Goal: Register for event/course

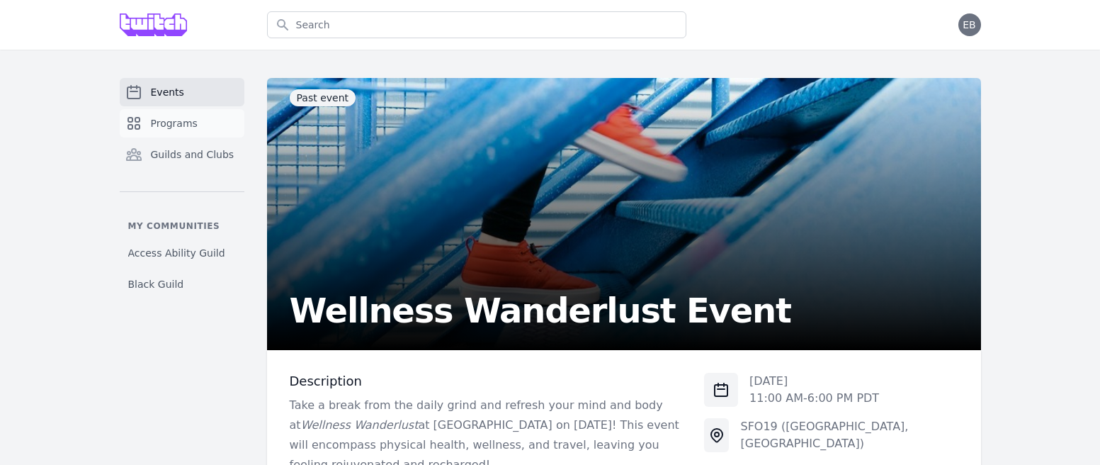
click at [169, 129] on span "Programs" at bounding box center [174, 123] width 47 height 14
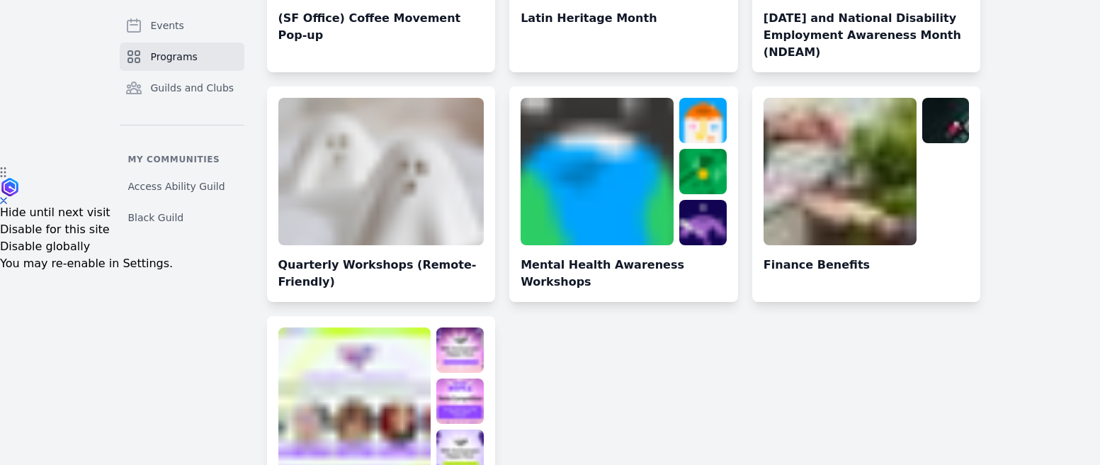
scroll to position [385, 0]
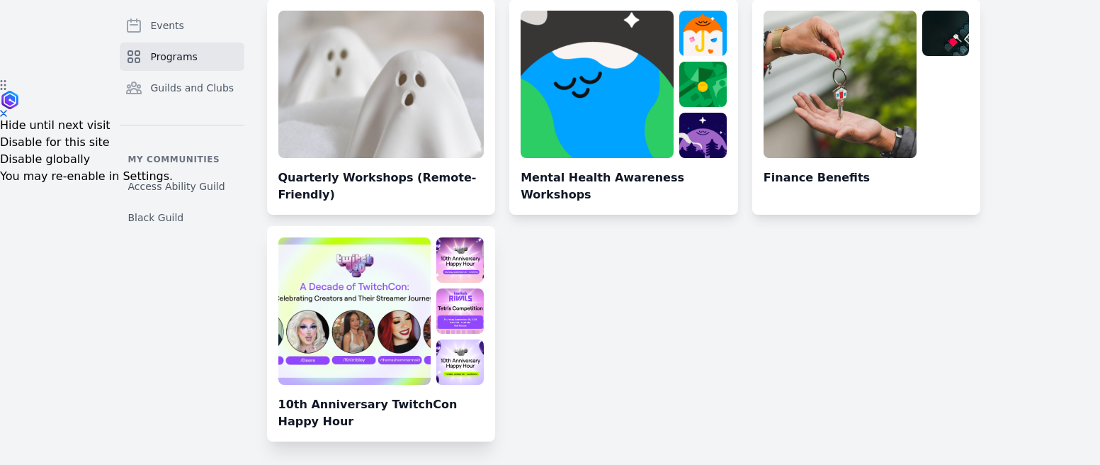
click at [400, 360] on link at bounding box center [381, 339] width 229 height 204
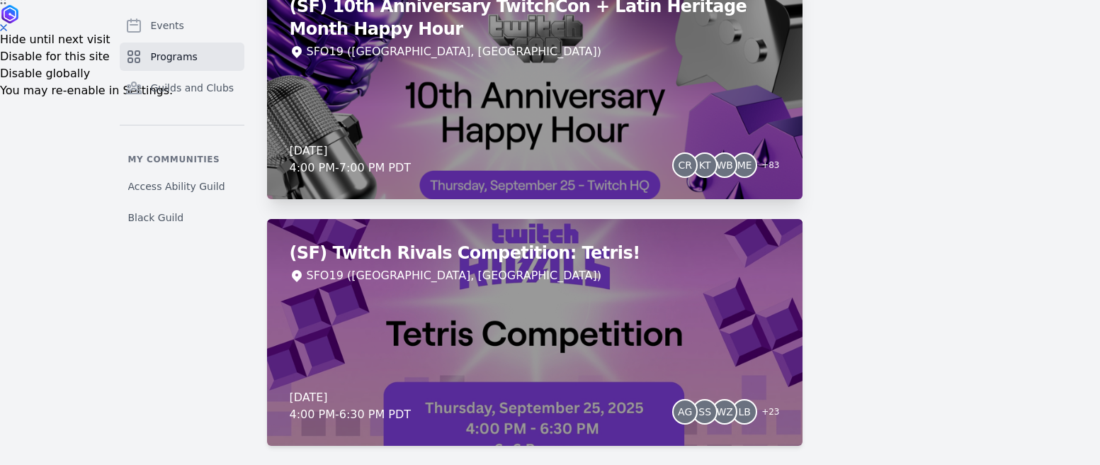
scroll to position [472, 0]
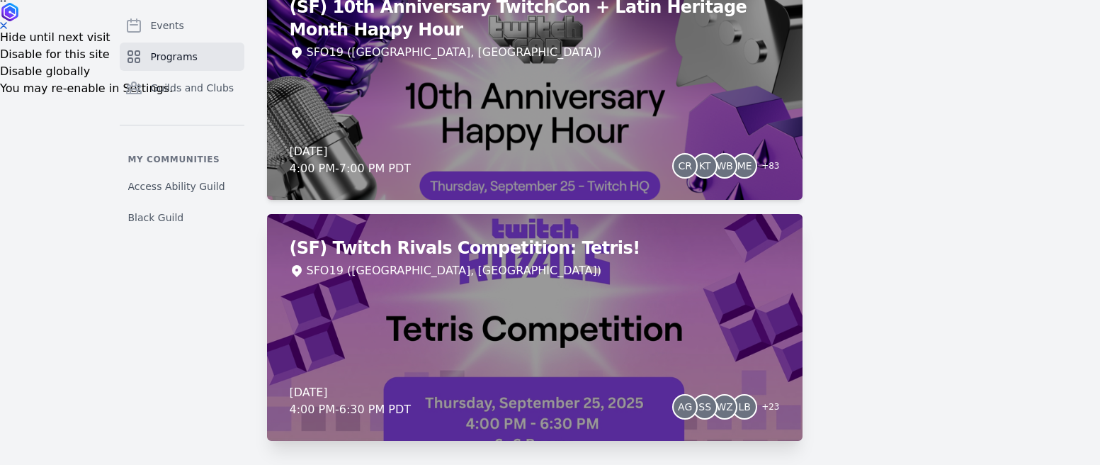
click at [504, 287] on div "(SF) Twitch Rivals Competition: Tetris! SFO19 ([GEOGRAPHIC_DATA], [GEOGRAPHIC_D…" at bounding box center [535, 327] width 536 height 227
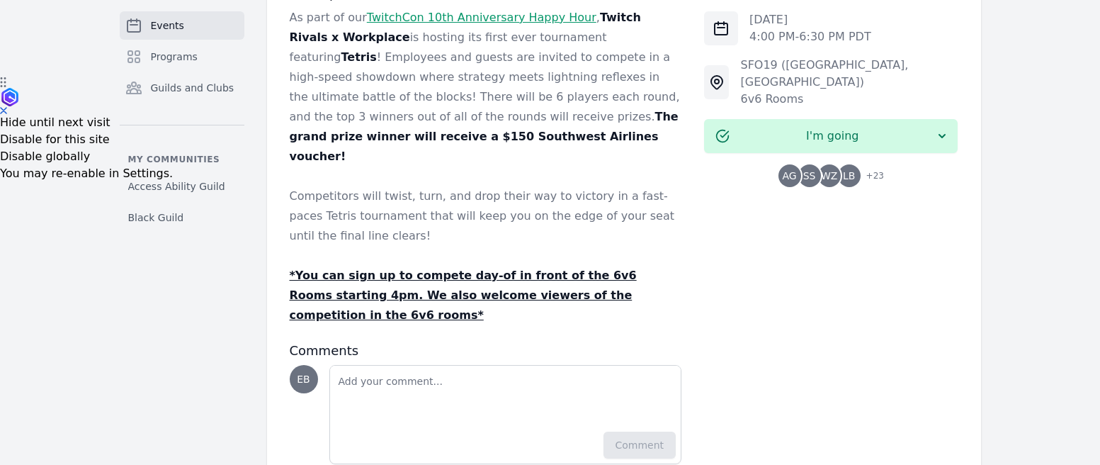
scroll to position [385, 0]
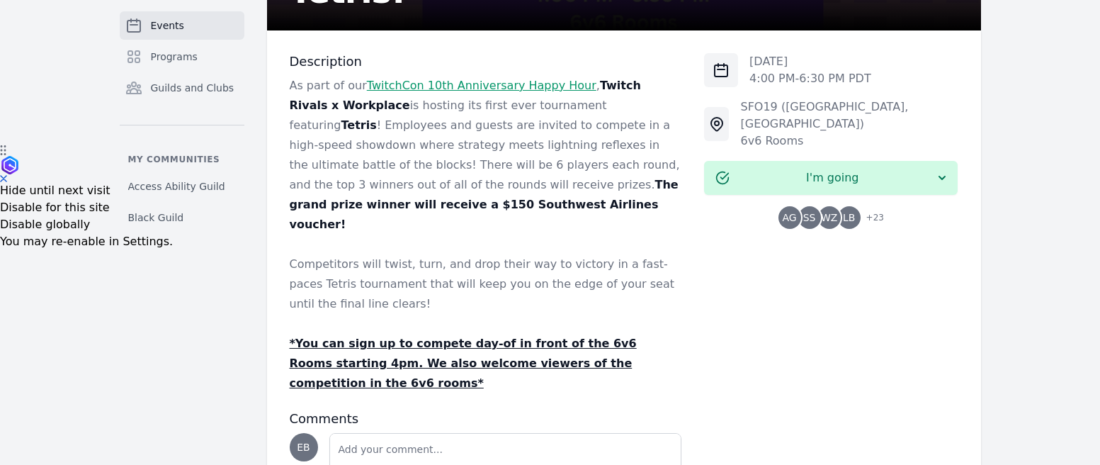
scroll to position [472, 0]
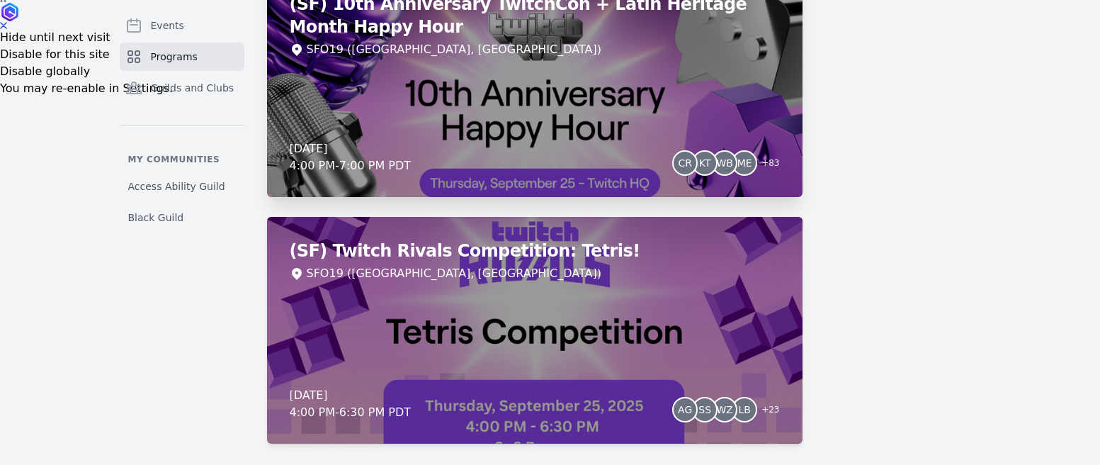
click at [421, 66] on div "(SF) 10th Anniversary TwitchCon + Latin Heritage Month Happy Hour SFO19 ([GEOGR…" at bounding box center [535, 83] width 536 height 227
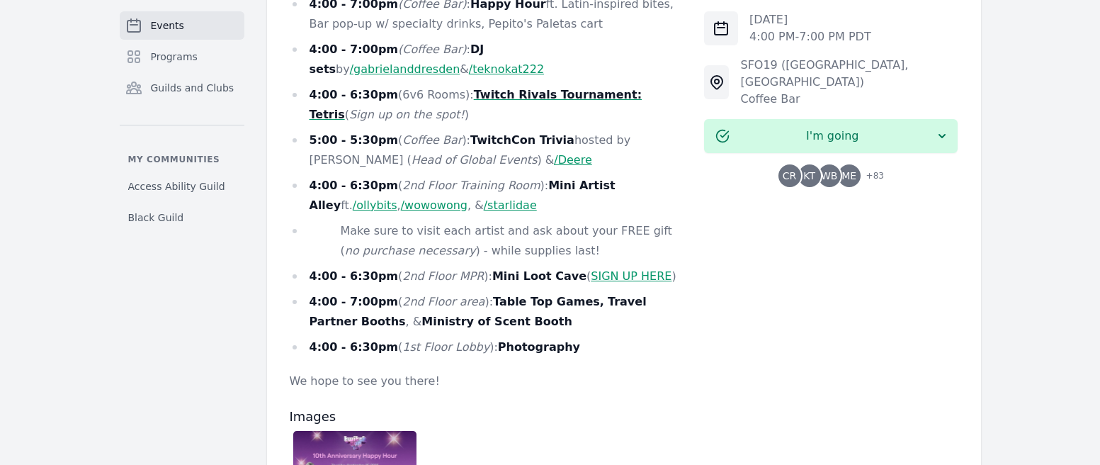
scroll to position [753, 0]
